Goal: Task Accomplishment & Management: Manage account settings

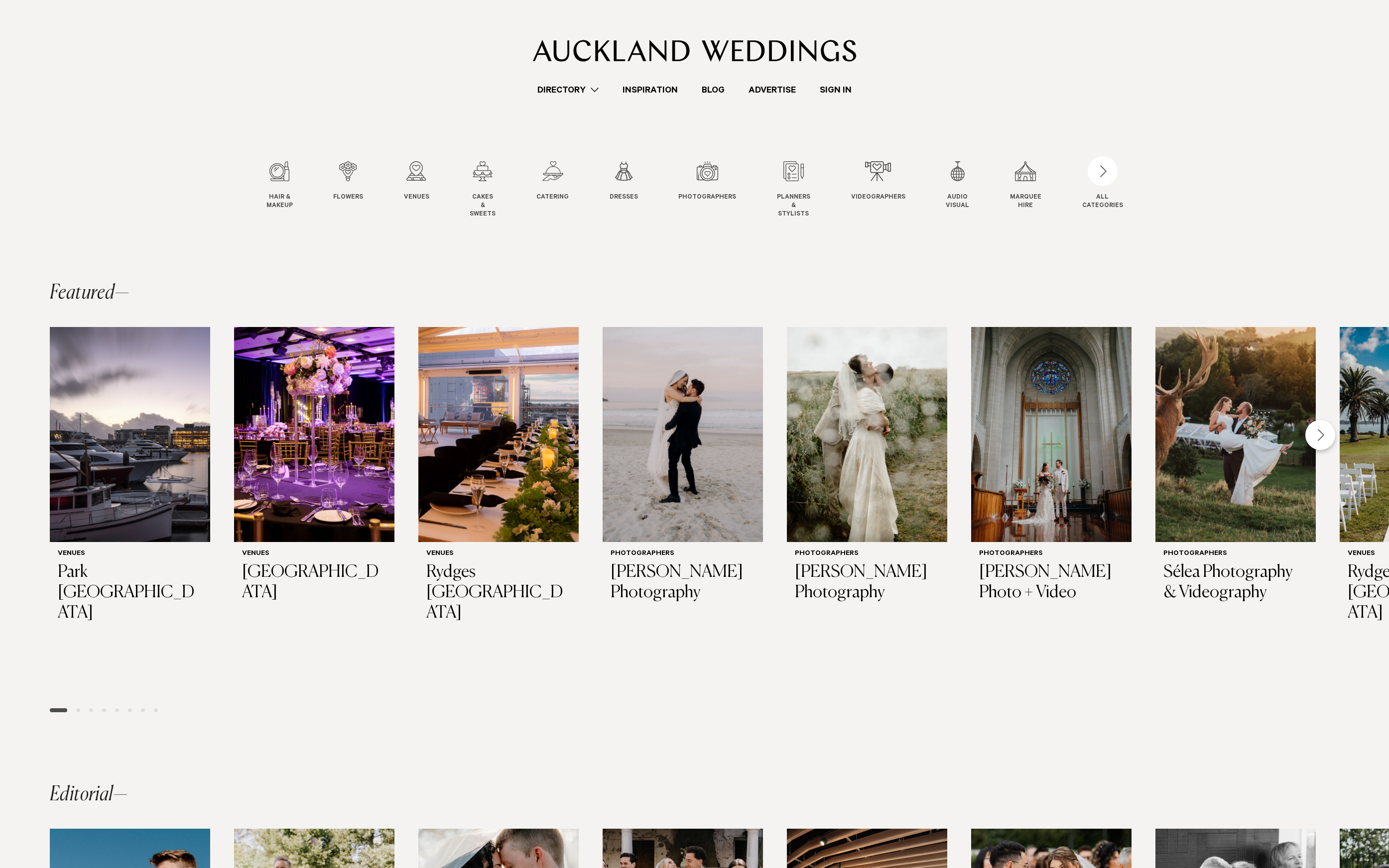
click at [848, 86] on link "Sign In" at bounding box center [836, 90] width 56 height 13
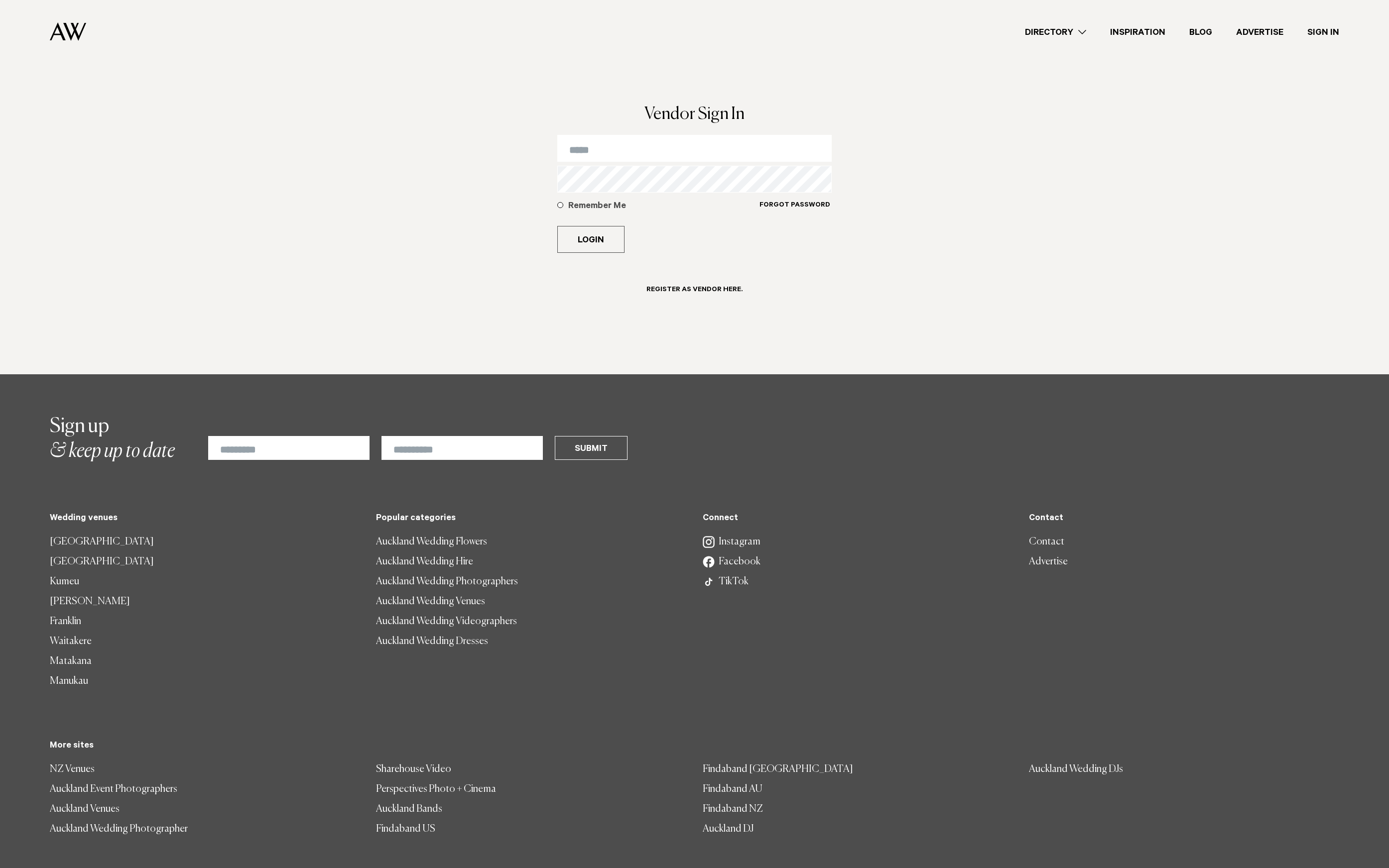
click at [608, 152] on input "email" at bounding box center [694, 148] width 275 height 27
type input "**********"
click at [557, 226] on button "Login" at bounding box center [590, 240] width 67 height 27
